Goal: Use online tool/utility: Use online tool/utility

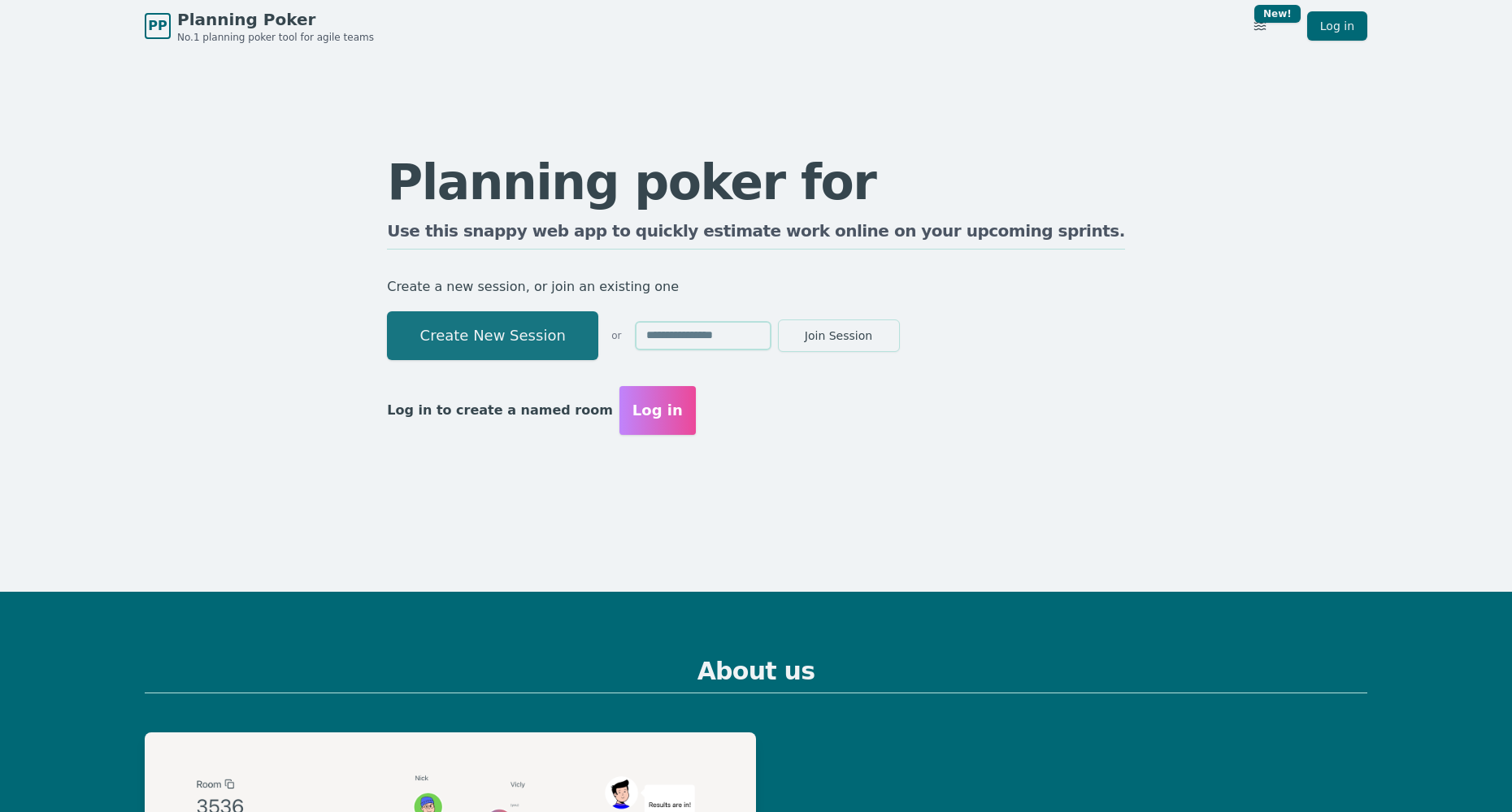
click at [595, 331] on button "Create New Session" at bounding box center [493, 335] width 212 height 49
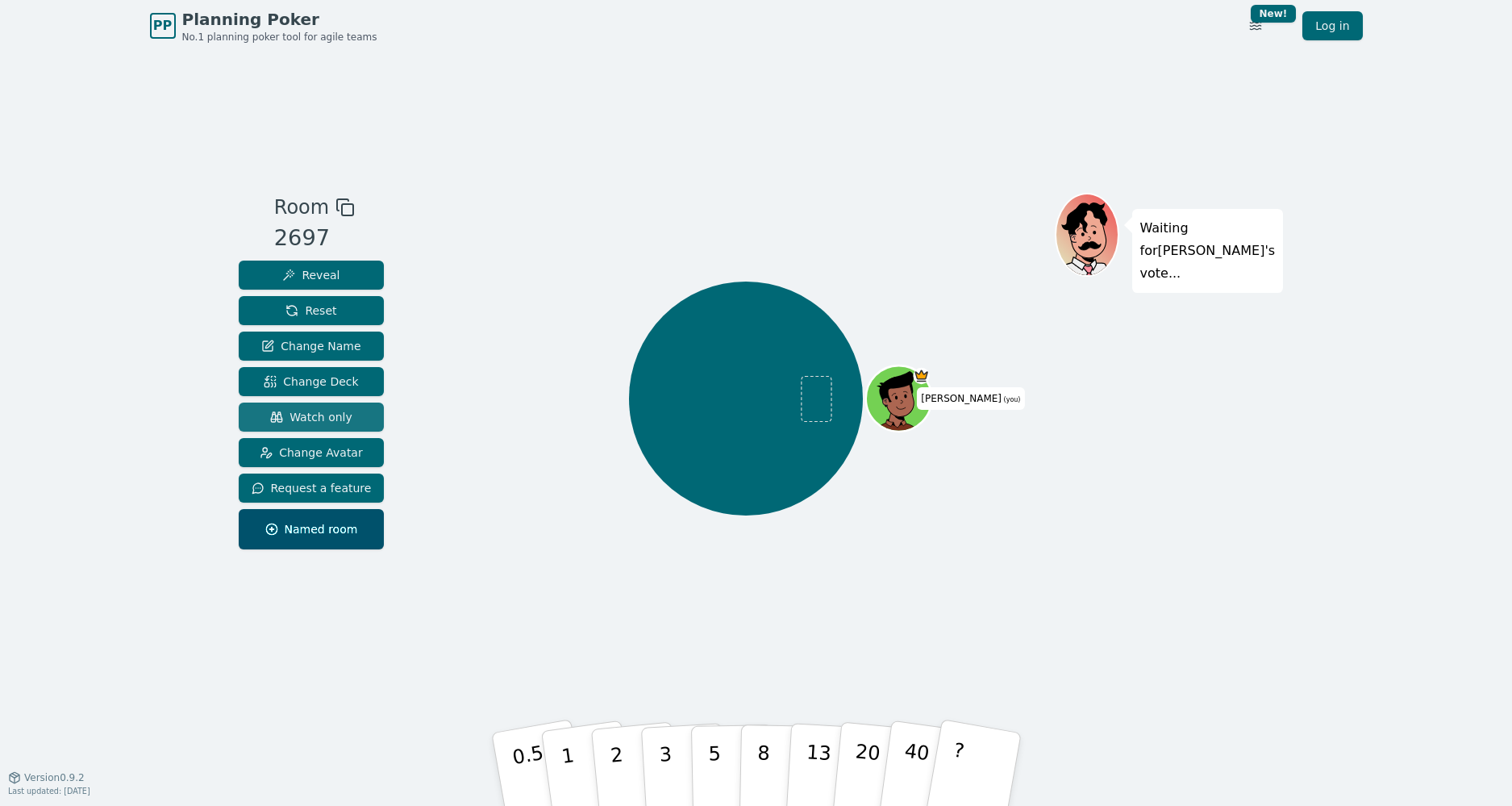
click at [336, 421] on span "Watch only" at bounding box center [311, 417] width 82 height 16
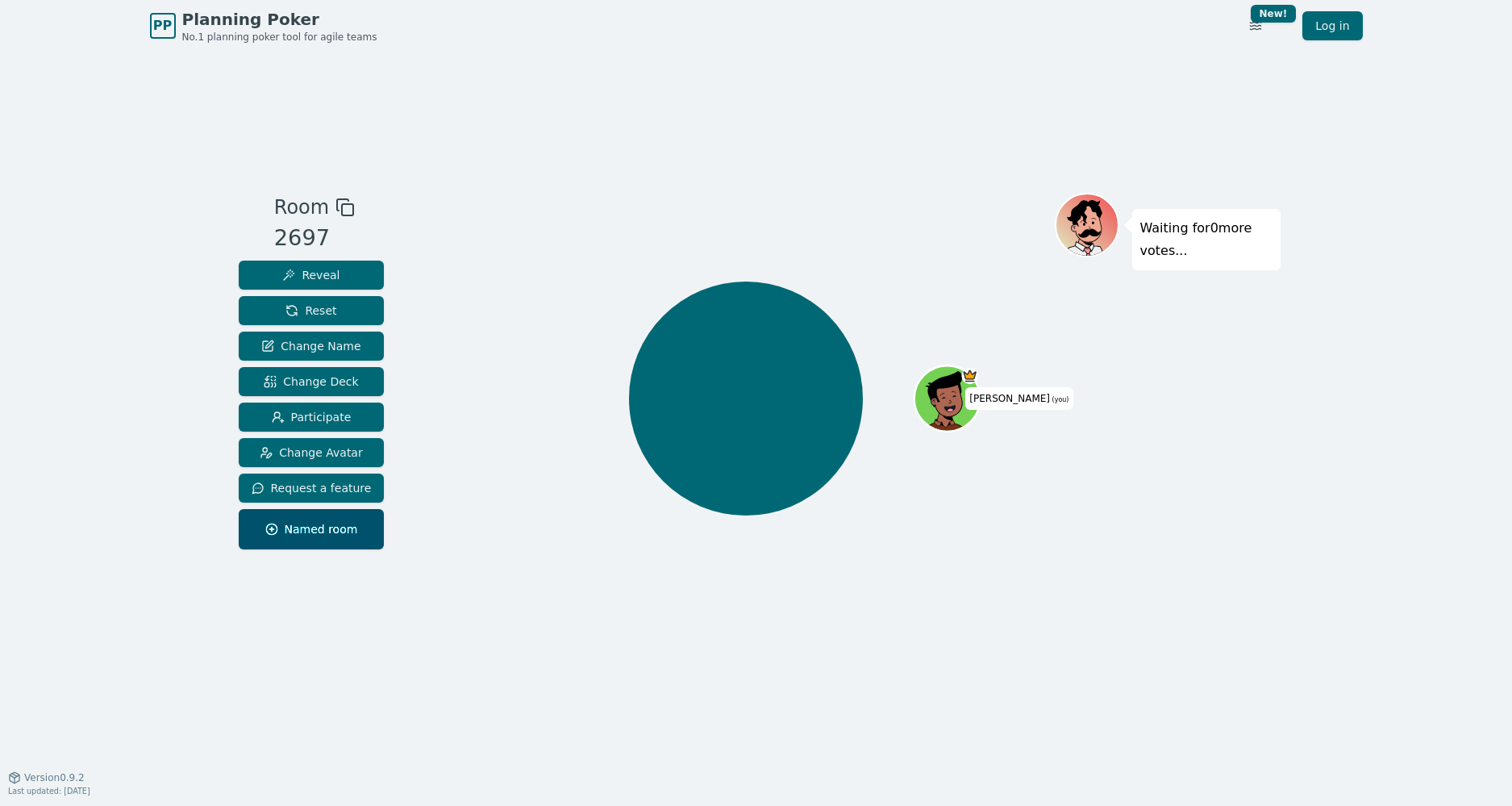
click at [344, 203] on icon at bounding box center [345, 208] width 20 height 20
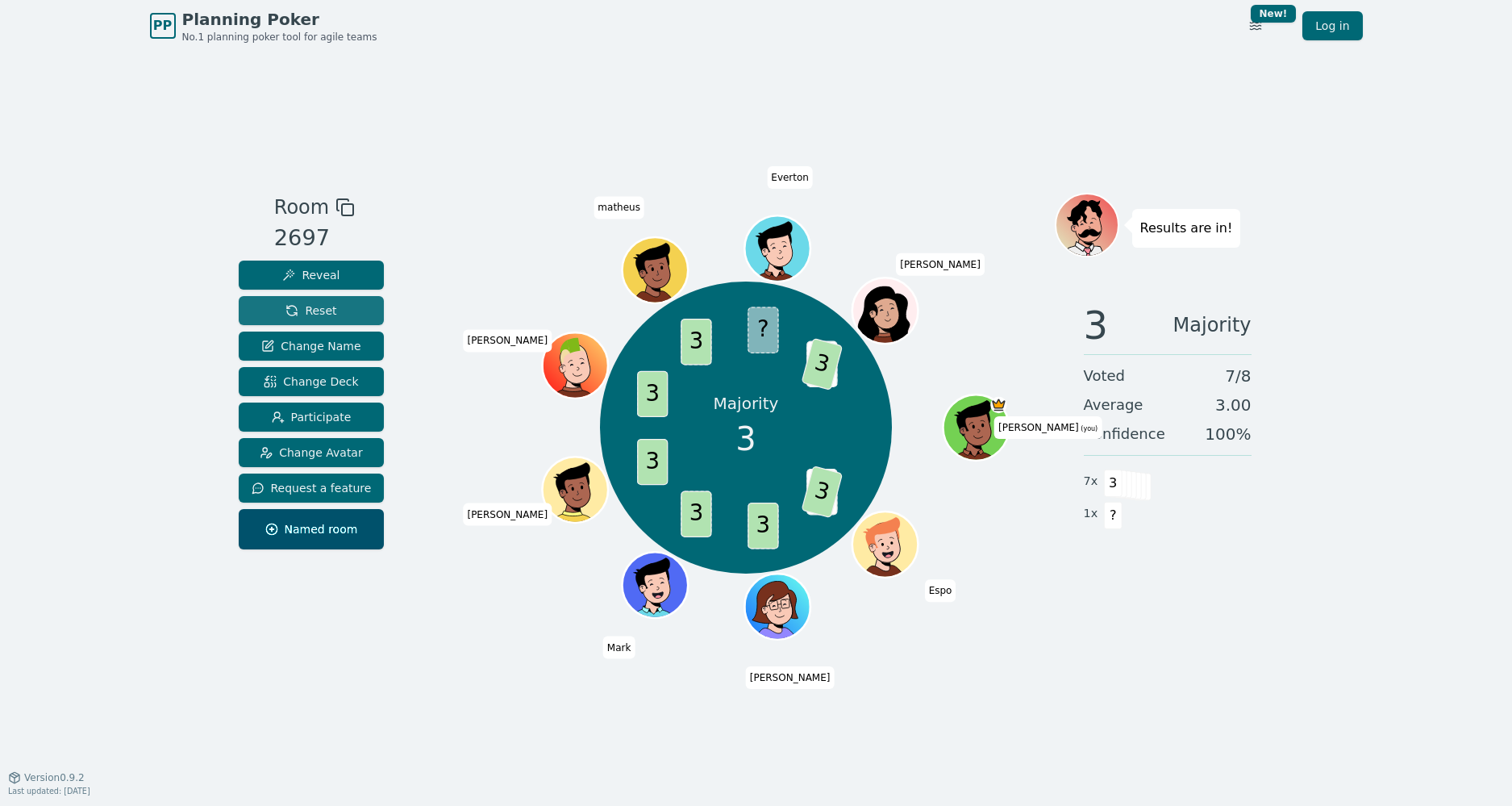
click at [321, 302] on button "Reset" at bounding box center [312, 310] width 146 height 29
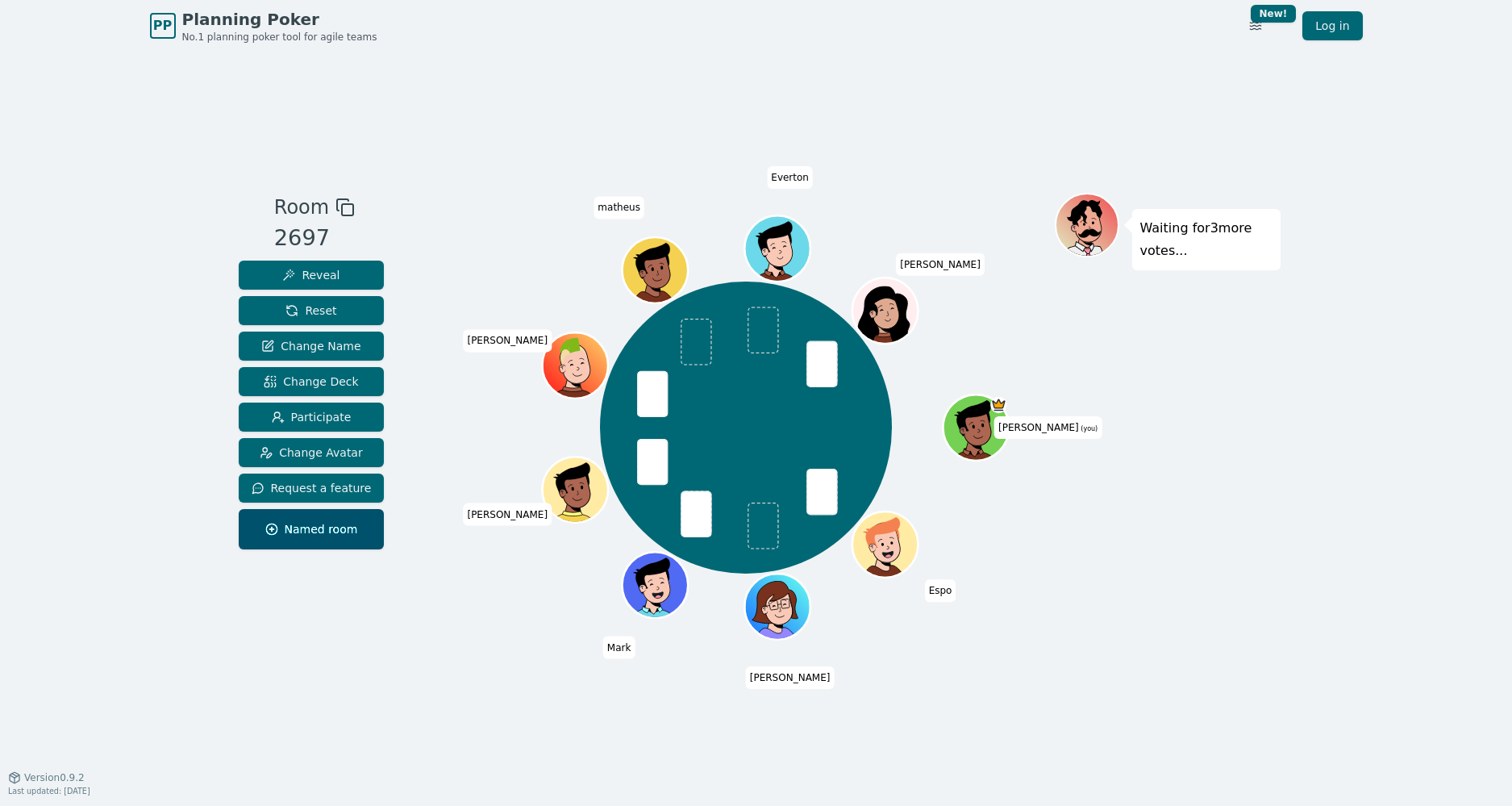
click at [1231, 469] on div "Waiting for 3 more votes..." at bounding box center [1167, 414] width 226 height 444
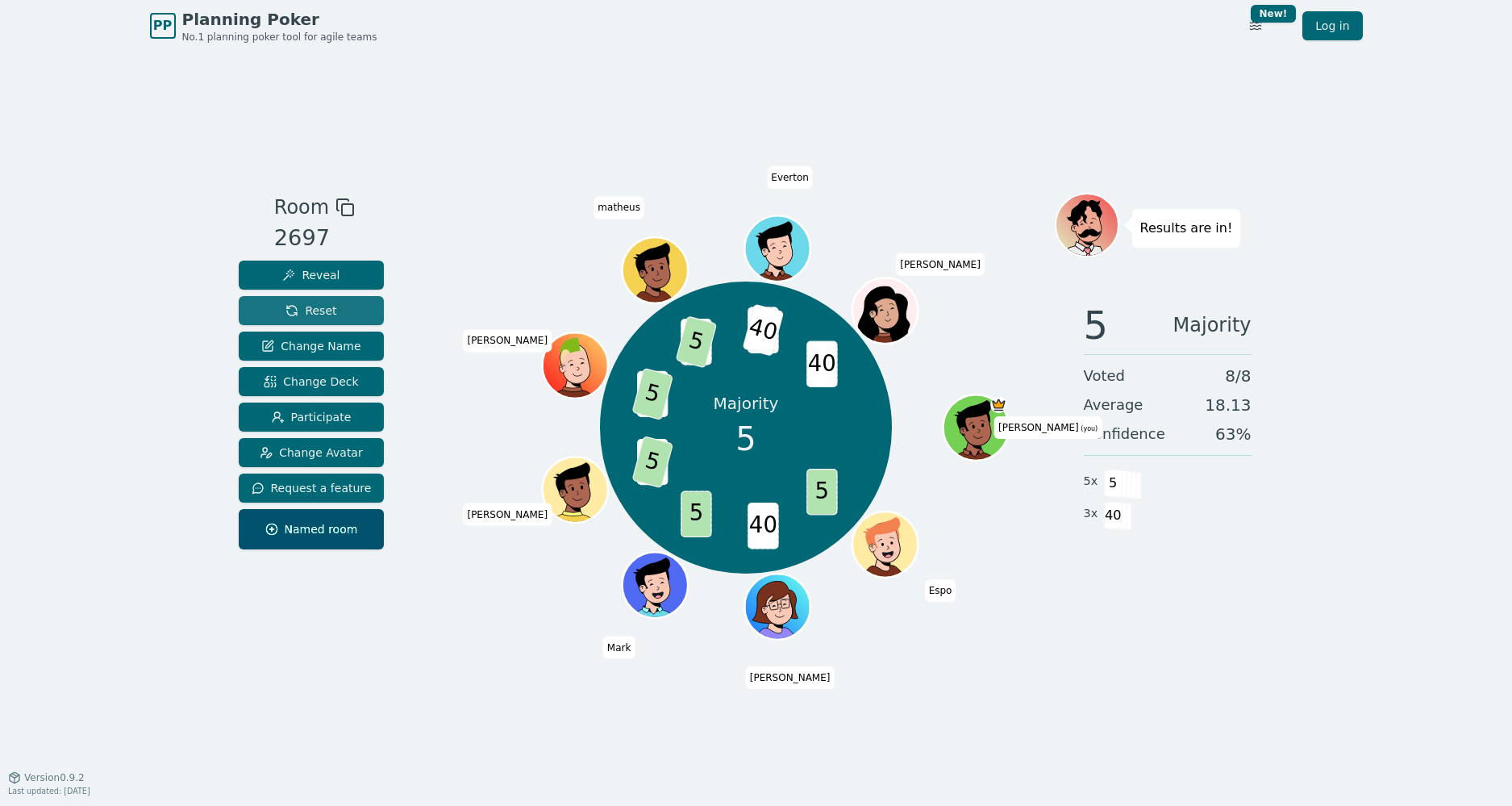
click at [320, 310] on span "Reset" at bounding box center [311, 311] width 51 height 16
